Goal: Transaction & Acquisition: Purchase product/service

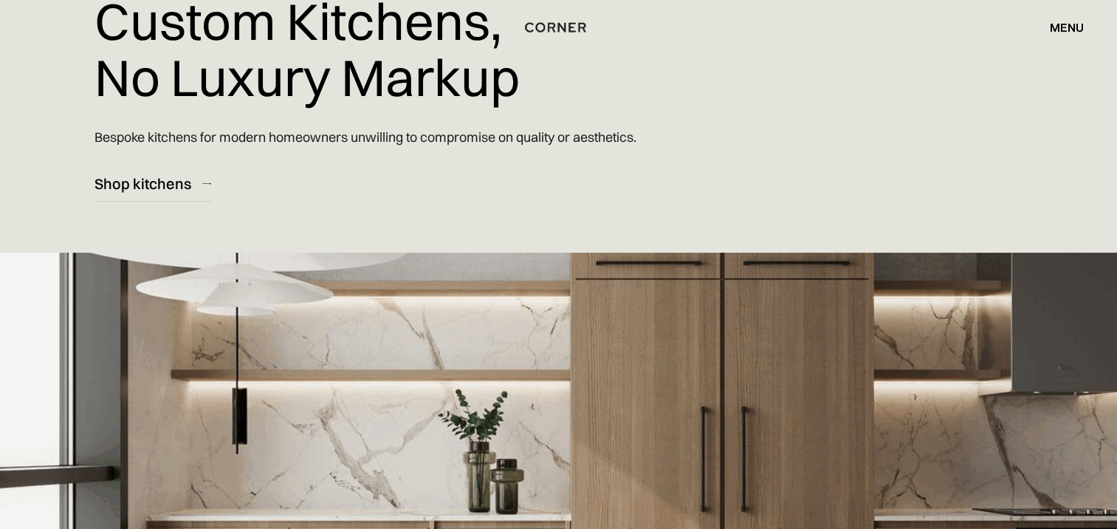
scroll to position [74, 0]
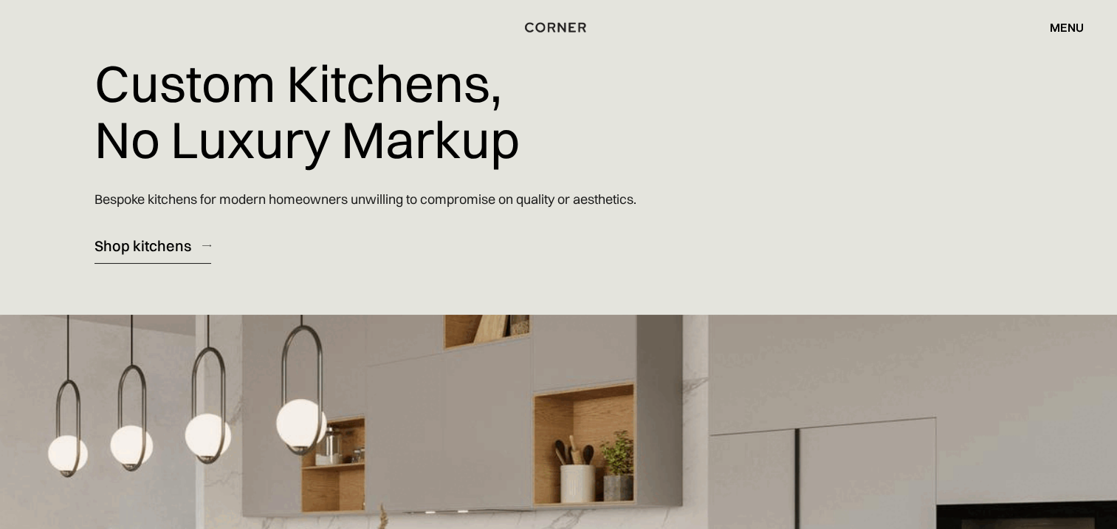
click at [140, 240] on div "Shop kitchens" at bounding box center [143, 246] width 97 height 20
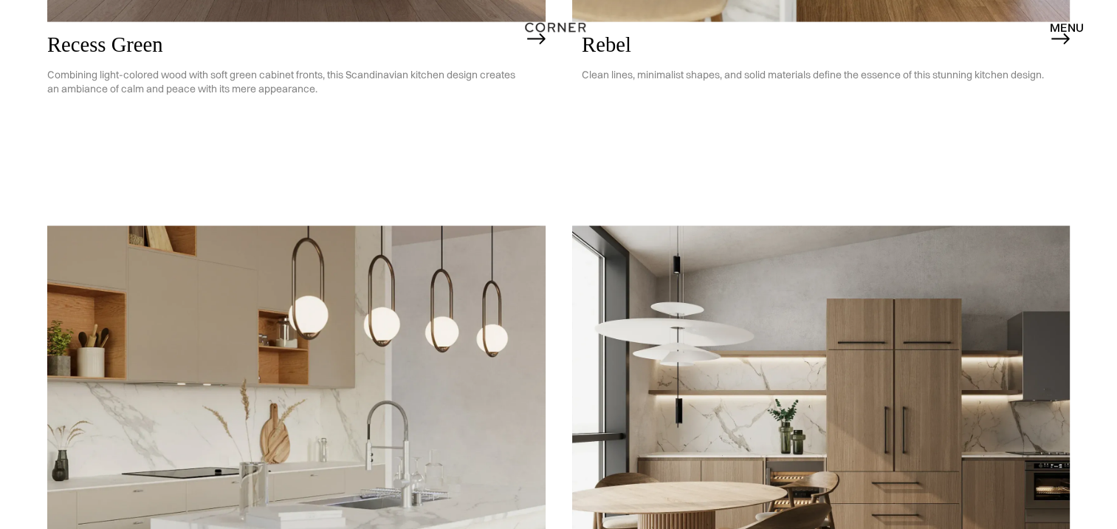
scroll to position [3175, 0]
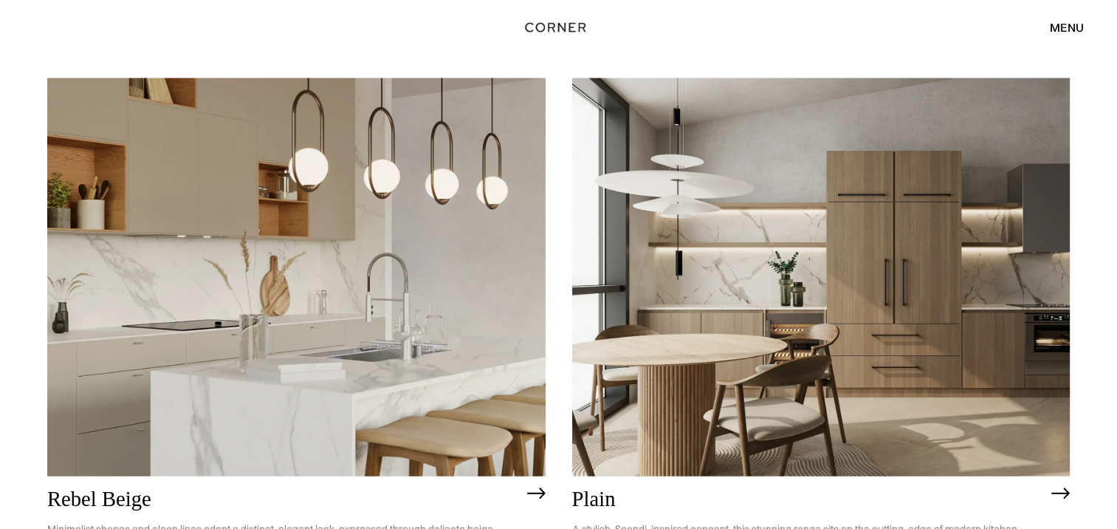
click at [139, 224] on img at bounding box center [296, 277] width 498 height 399
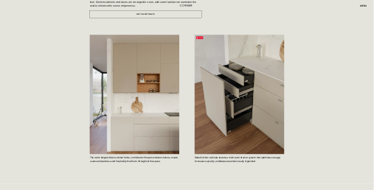
scroll to position [665, 0]
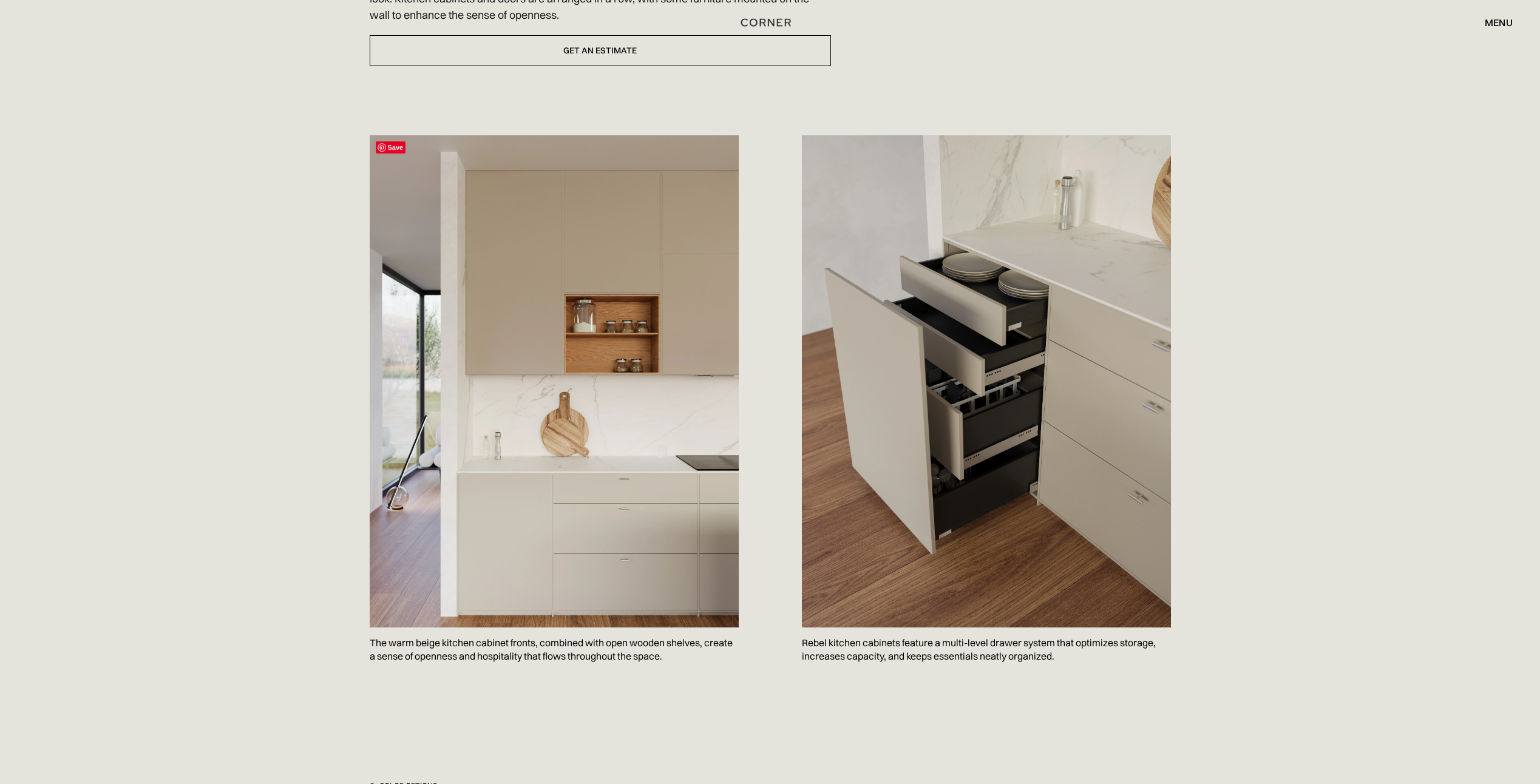
click at [635, 194] on img at bounding box center [554, 381] width 369 height 492
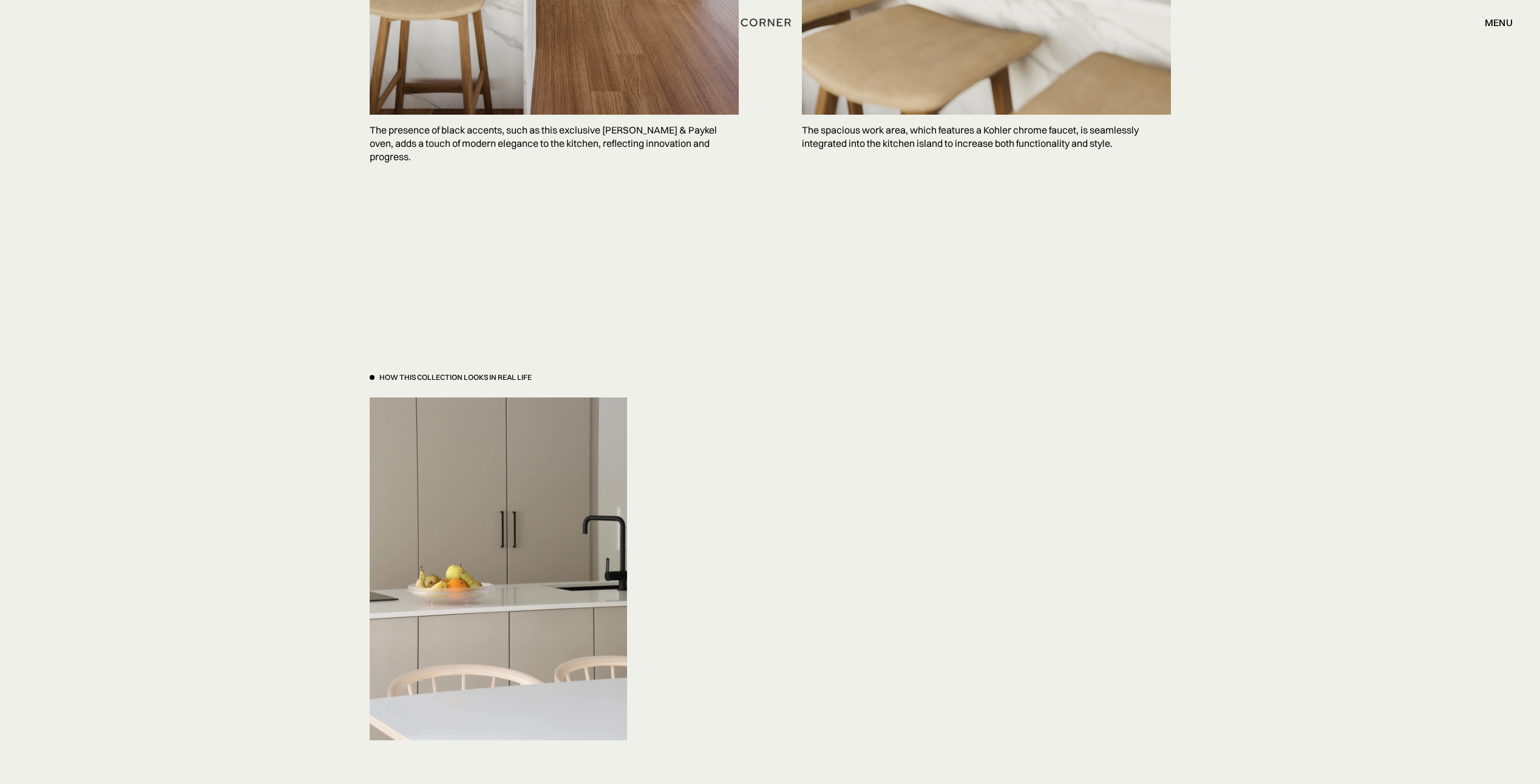
scroll to position [3927, 0]
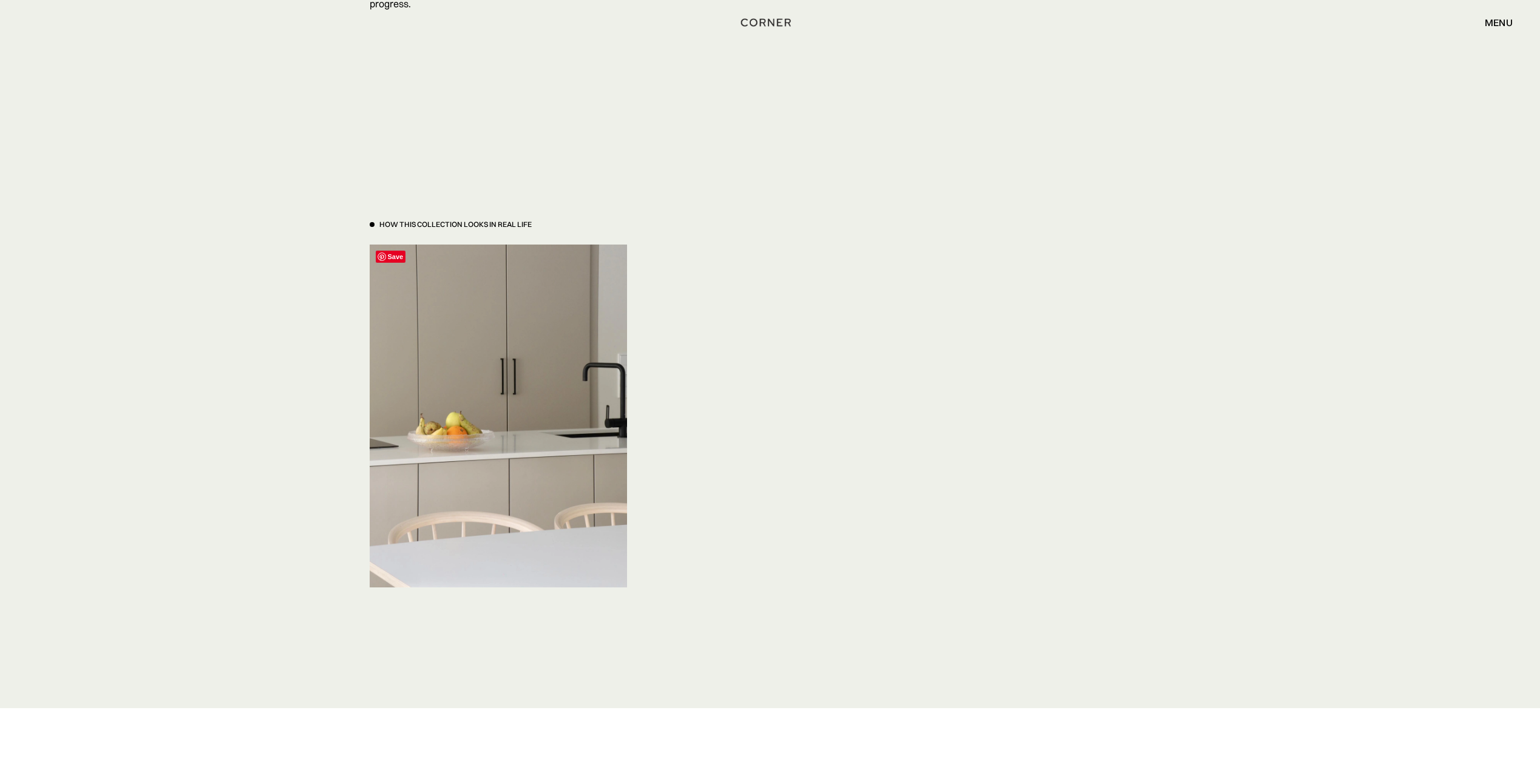
click at [449, 332] on img at bounding box center [498, 416] width 257 height 343
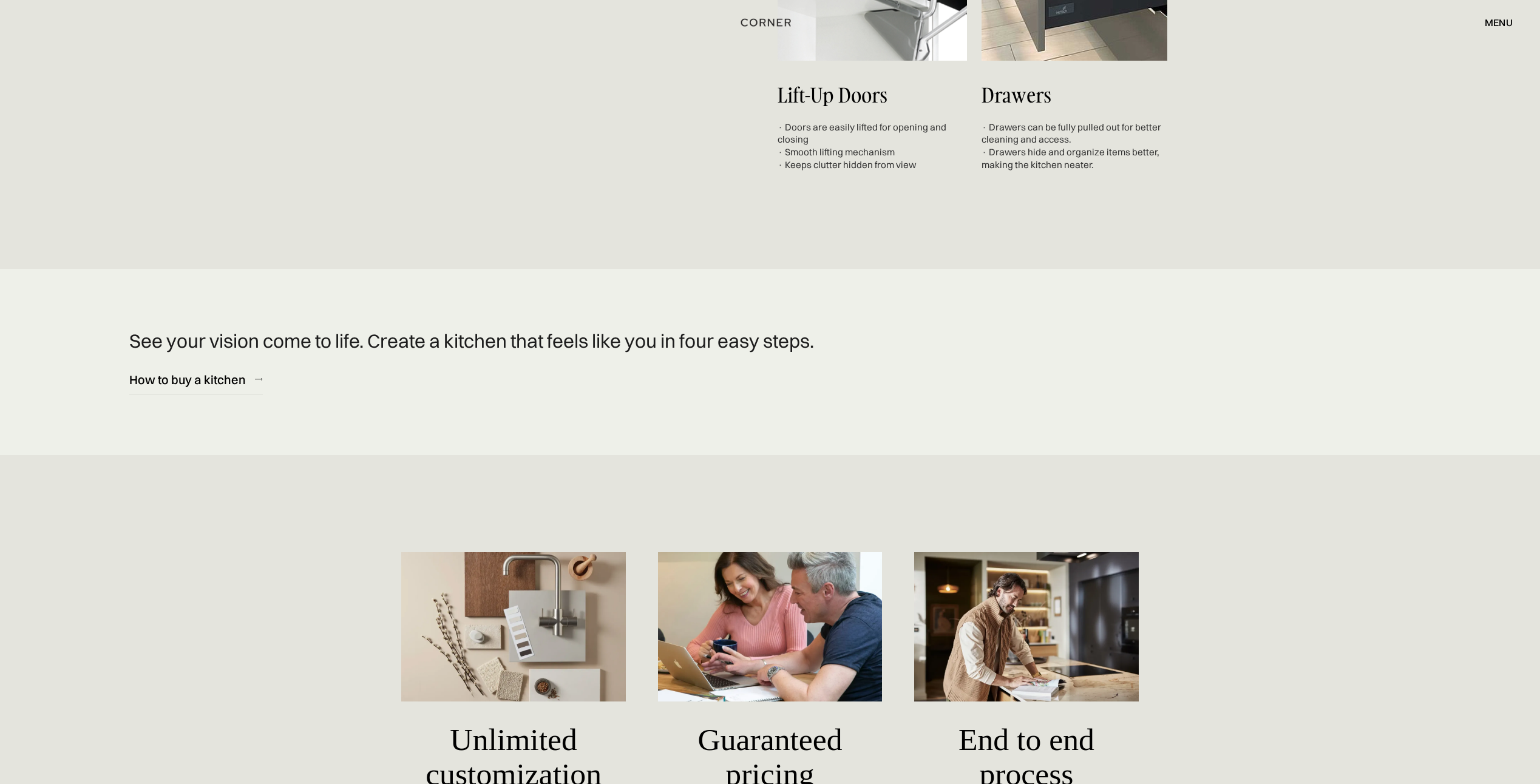
scroll to position [6173, 0]
